Goal: Find specific page/section: Find specific page/section

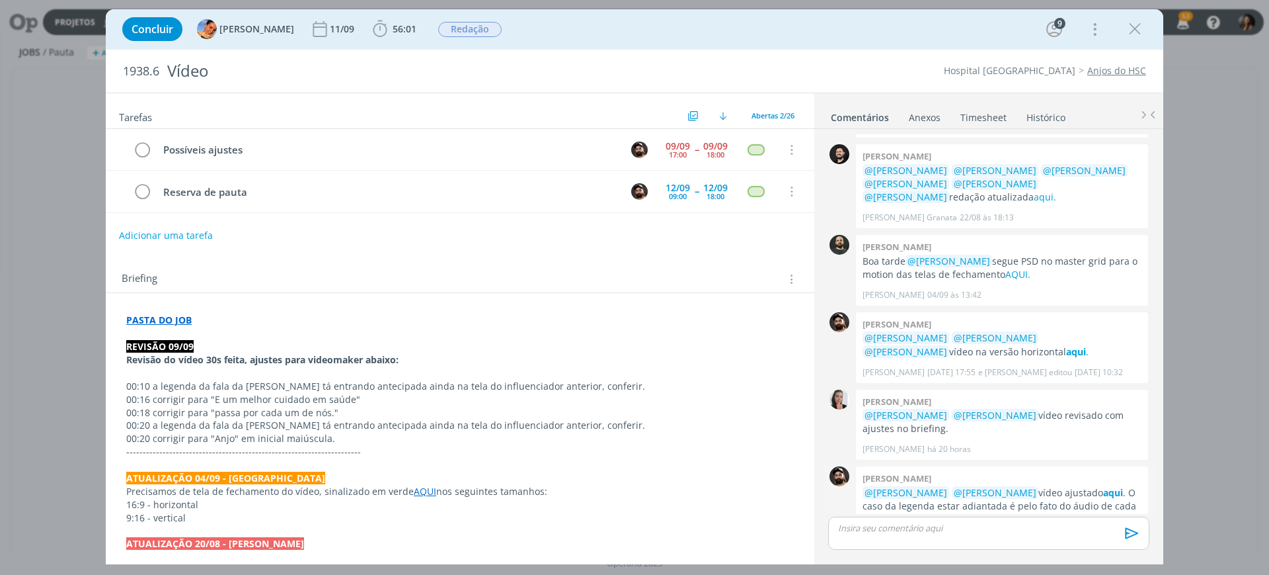
scroll to position [857, 0]
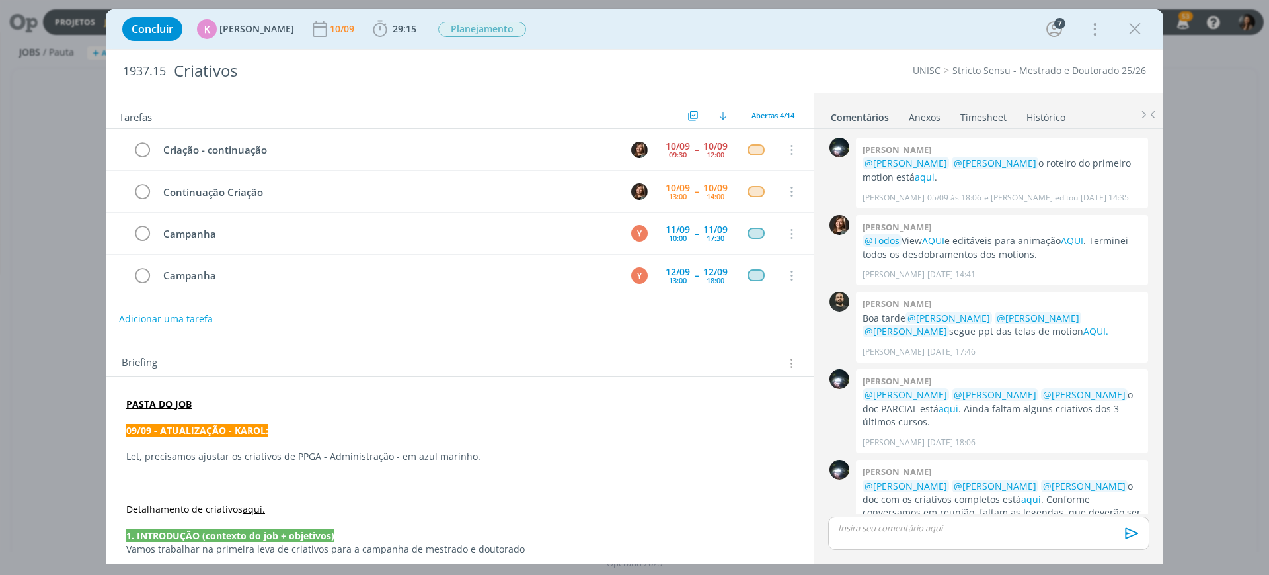
scroll to position [124, 0]
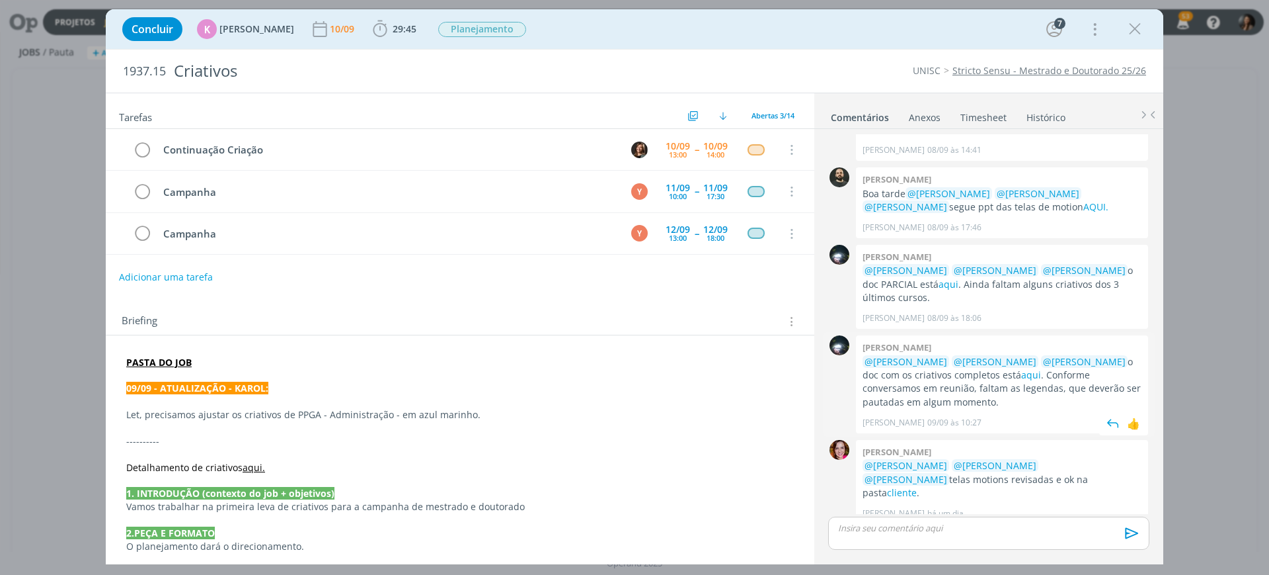
scroll to position [124, 0]
click at [483, 402] on p "dialog" at bounding box center [460, 401] width 668 height 13
click at [917, 486] on link "cliente" at bounding box center [902, 492] width 30 height 13
